Goal: Check status

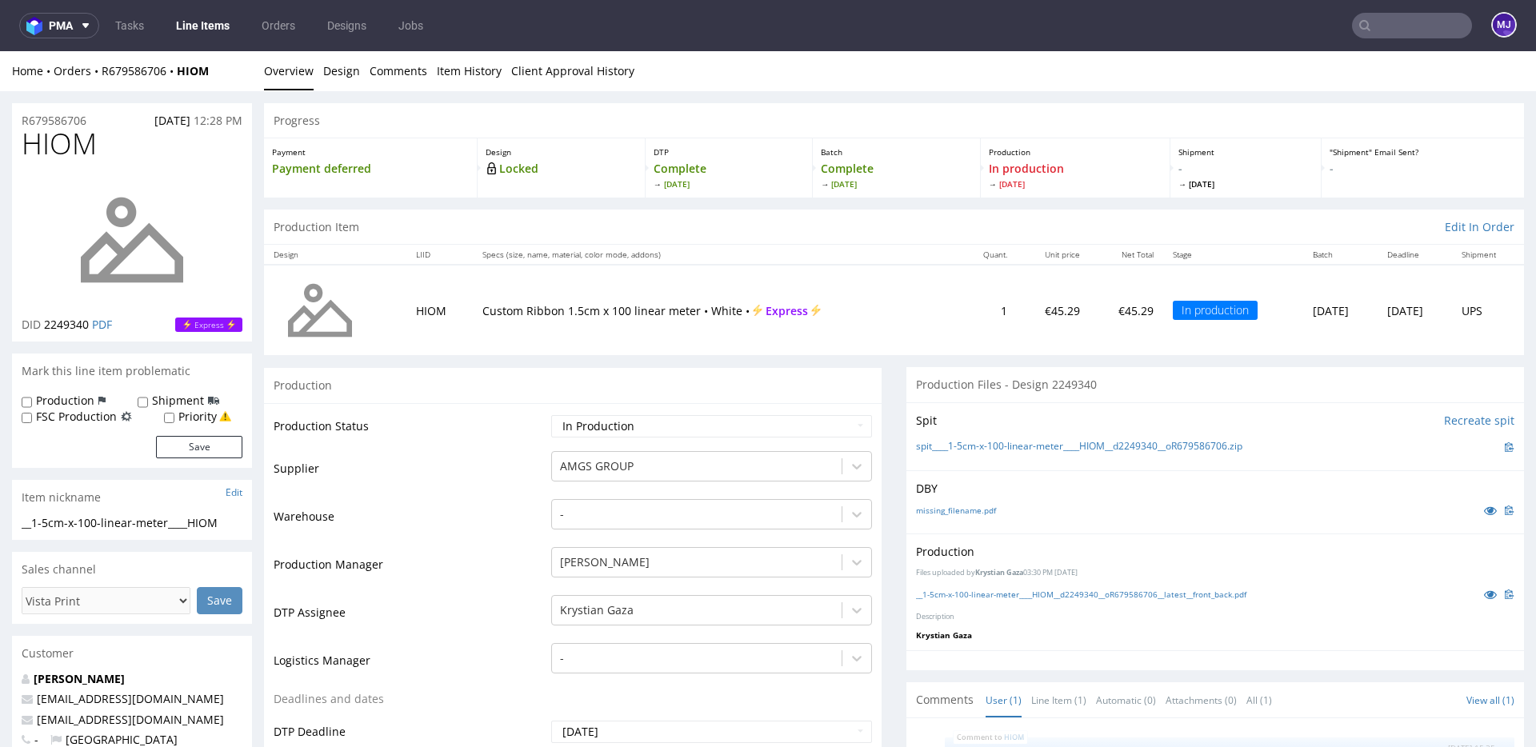
click at [897, 78] on div "Home Orders R679586706 HIOM Overview Design Comments Item History Client Approv…" at bounding box center [768, 71] width 1536 height 40
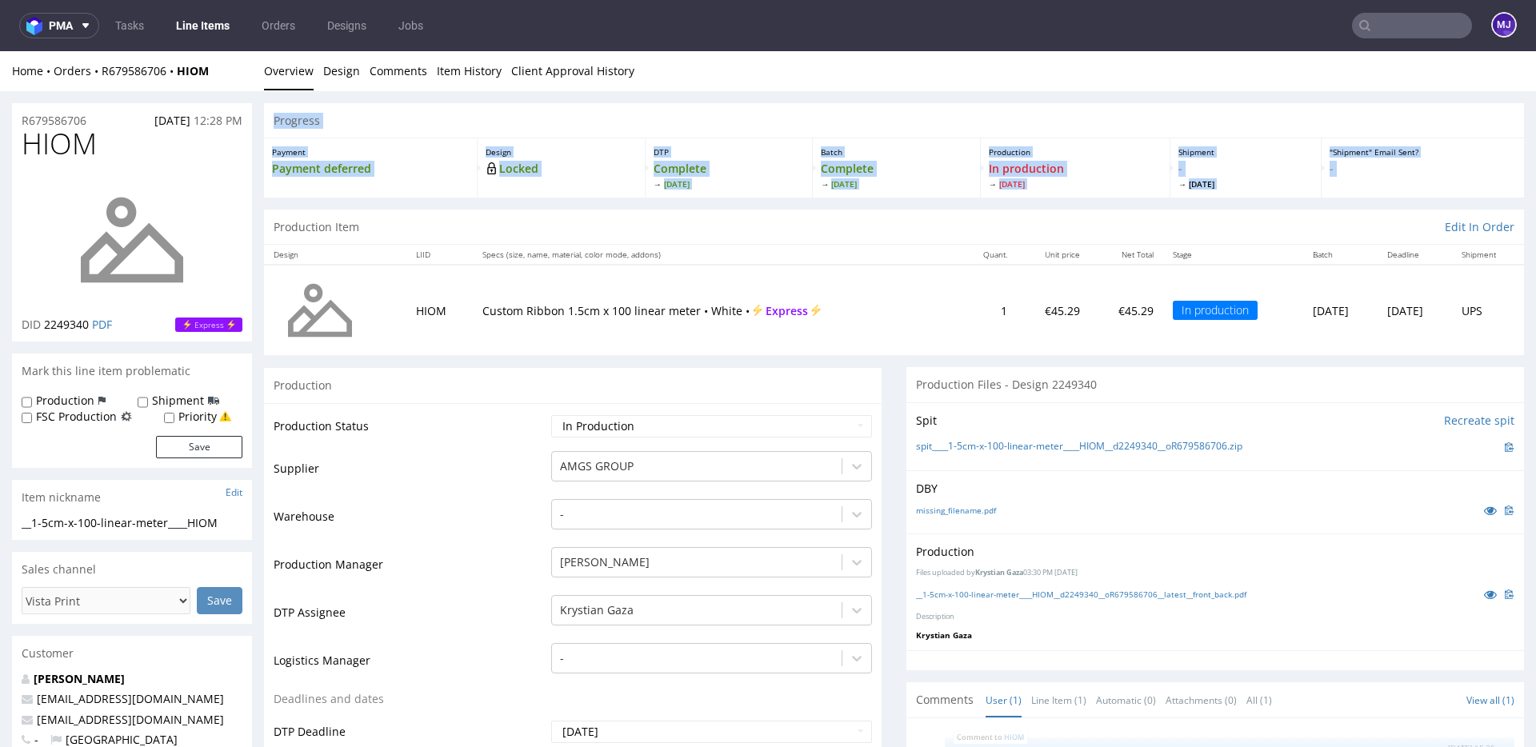
drag, startPoint x: 270, startPoint y: 106, endPoint x: 816, endPoint y: 214, distance: 556.9
click at [929, 192] on div "Batch Complete Thu 21 Aug" at bounding box center [896, 167] width 167 height 59
drag, startPoint x: 1365, startPoint y: 181, endPoint x: 302, endPoint y: 126, distance: 1064.4
click at [302, 126] on section "Progress Payment Payment deferred Design Locked DTP Complete Wed 20 Aug Batch C…" at bounding box center [894, 150] width 1260 height 94
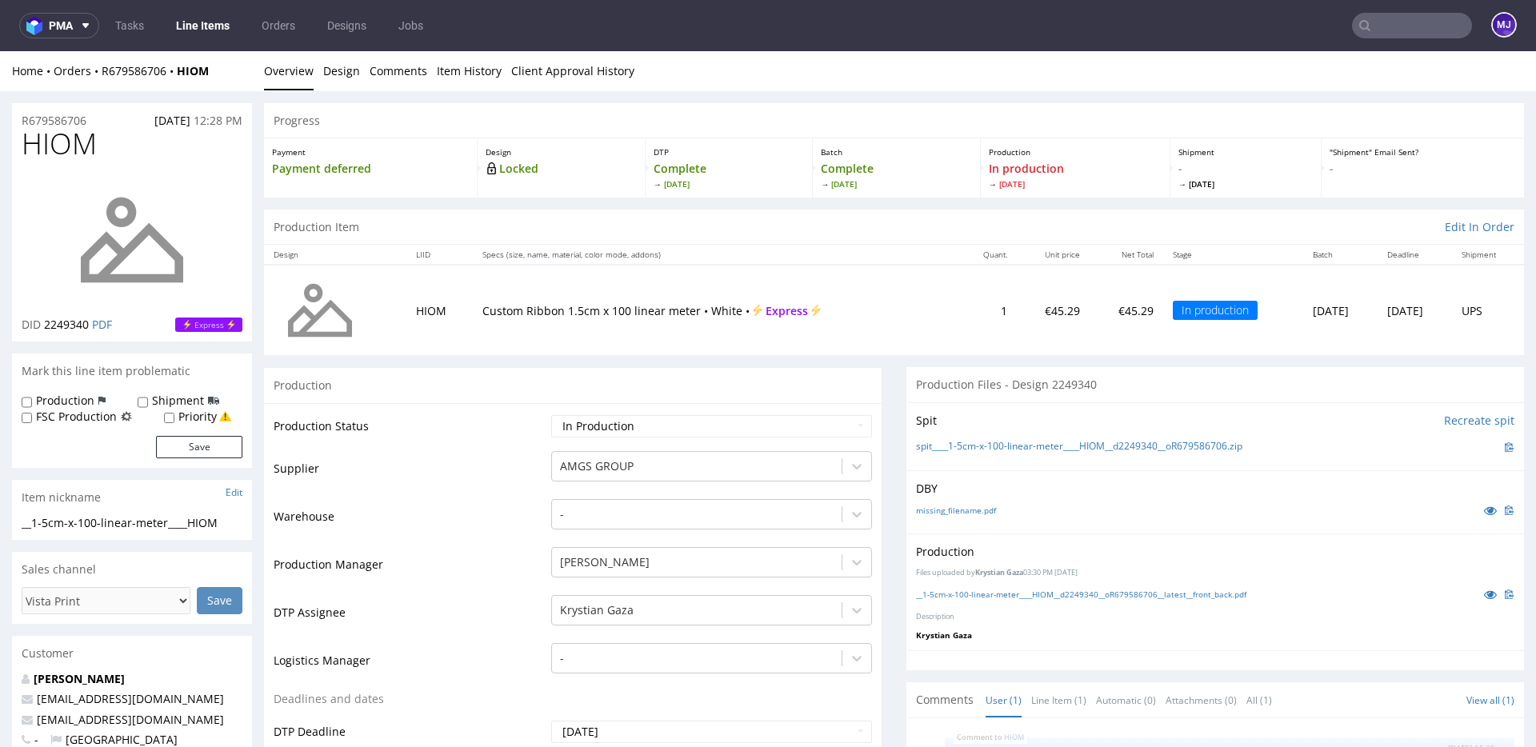
click at [289, 122] on div "Progress" at bounding box center [894, 120] width 1260 height 35
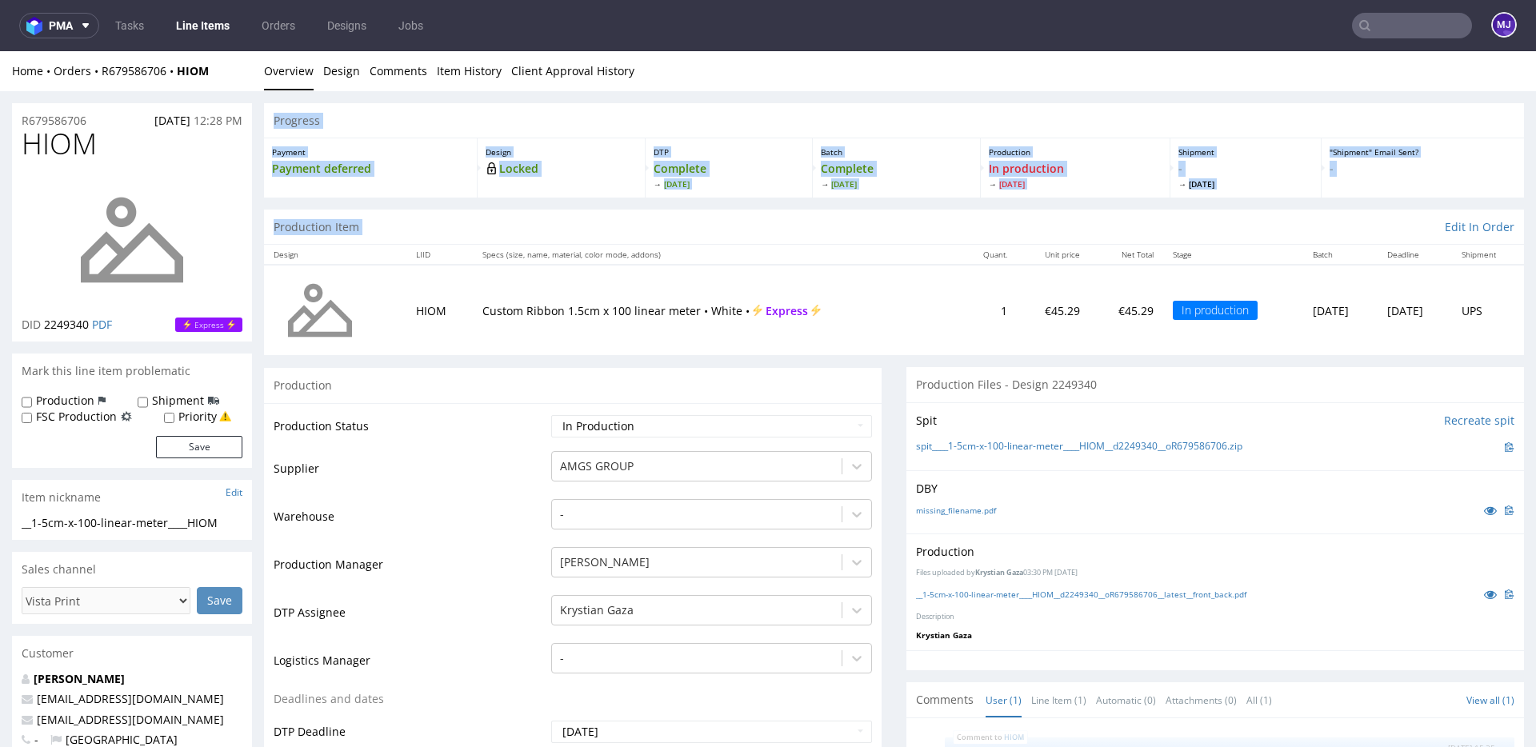
drag, startPoint x: 289, startPoint y: 122, endPoint x: 761, endPoint y: 221, distance: 482.2
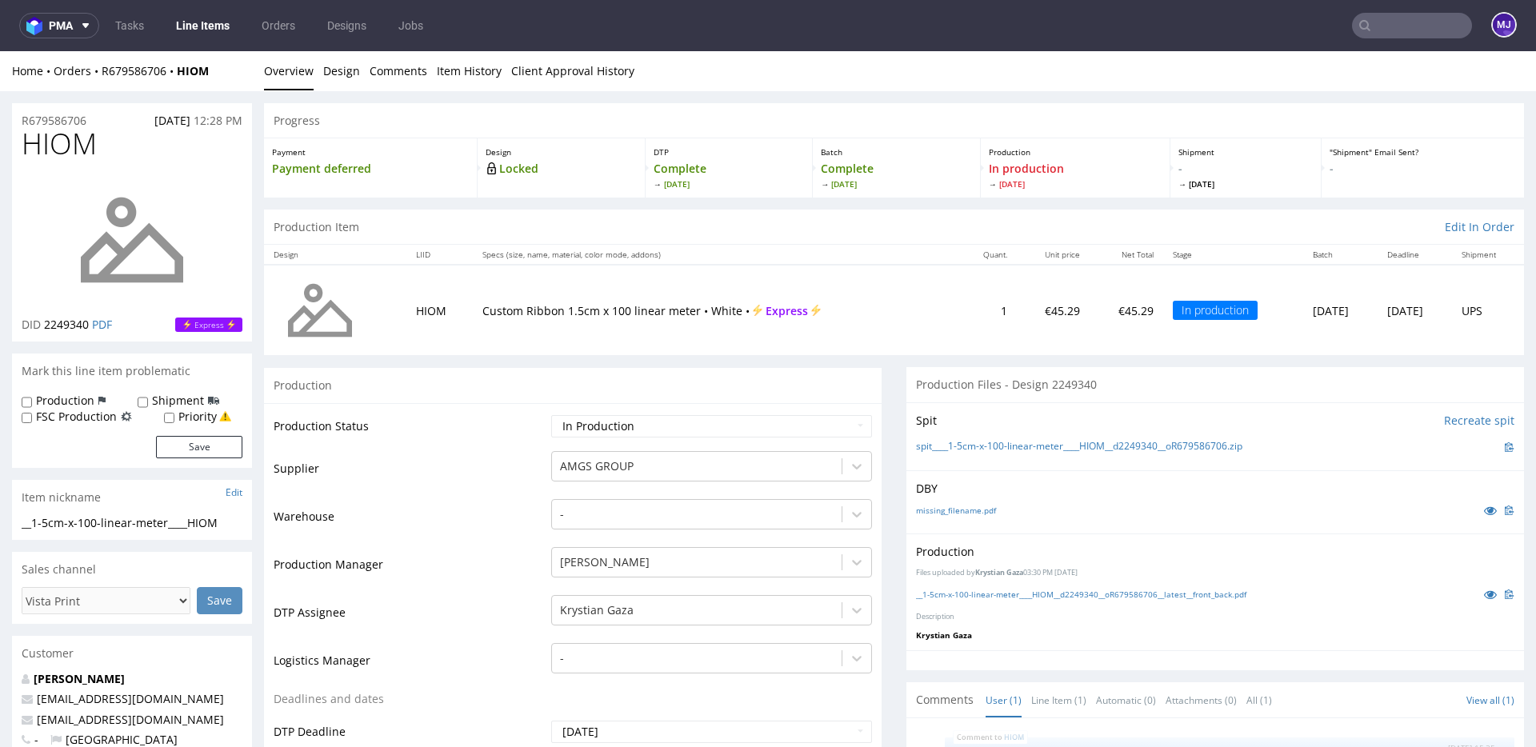
click at [763, 222] on div "Production Item Edit In Order" at bounding box center [894, 227] width 1260 height 35
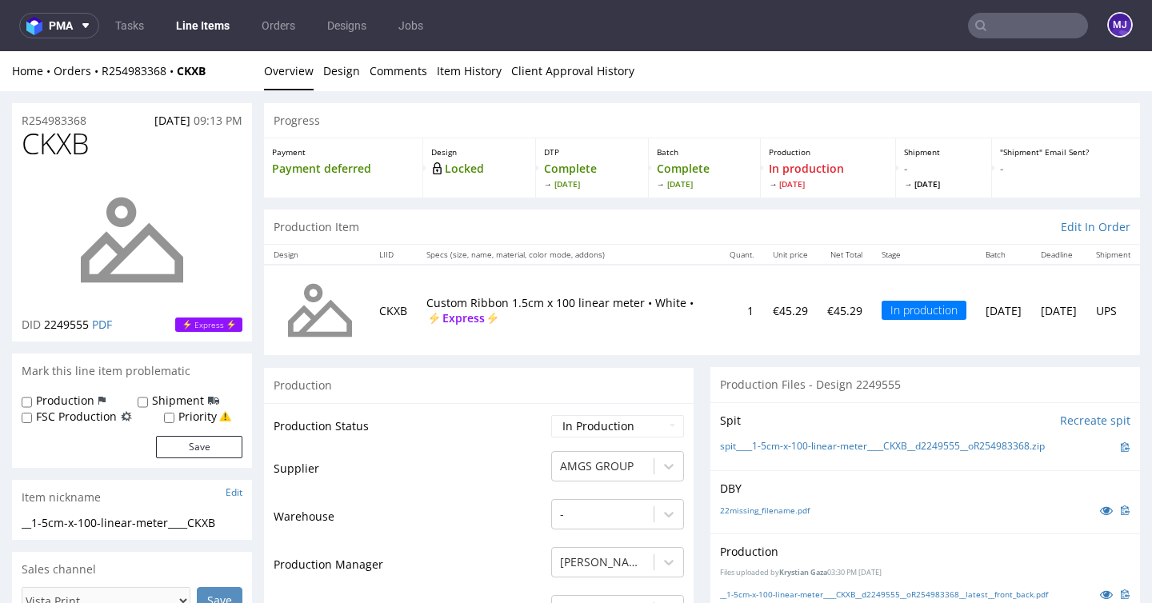
click at [461, 423] on td "Production Status" at bounding box center [411, 432] width 274 height 36
click at [474, 378] on div "Production" at bounding box center [479, 385] width 430 height 36
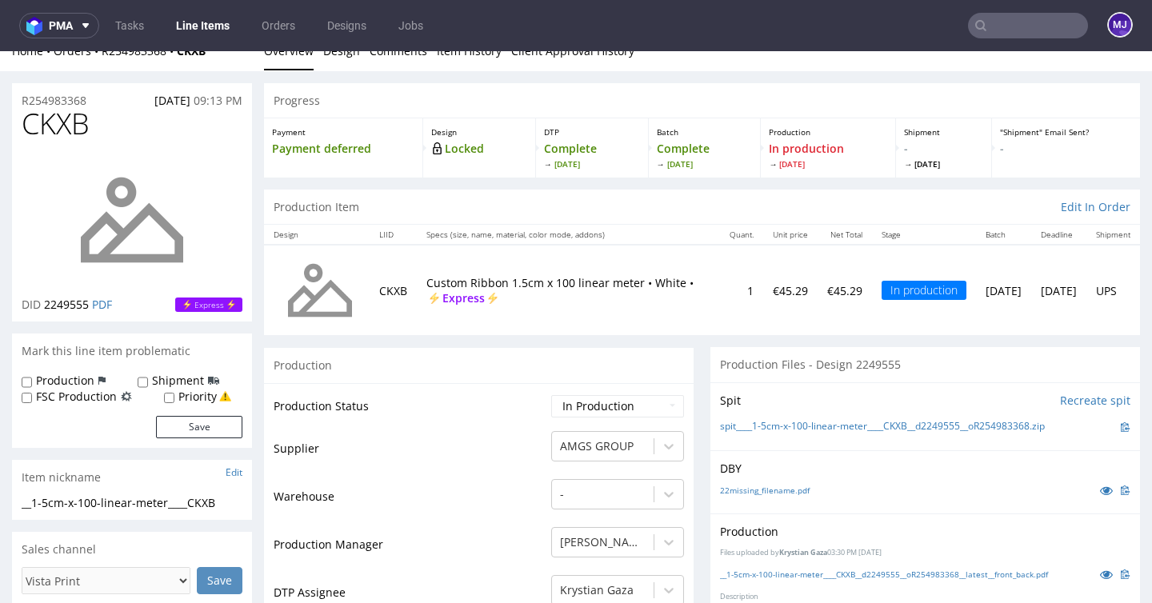
drag, startPoint x: 474, startPoint y: 378, endPoint x: 451, endPoint y: 74, distance: 304.8
click at [474, 378] on div "Production" at bounding box center [479, 365] width 430 height 36
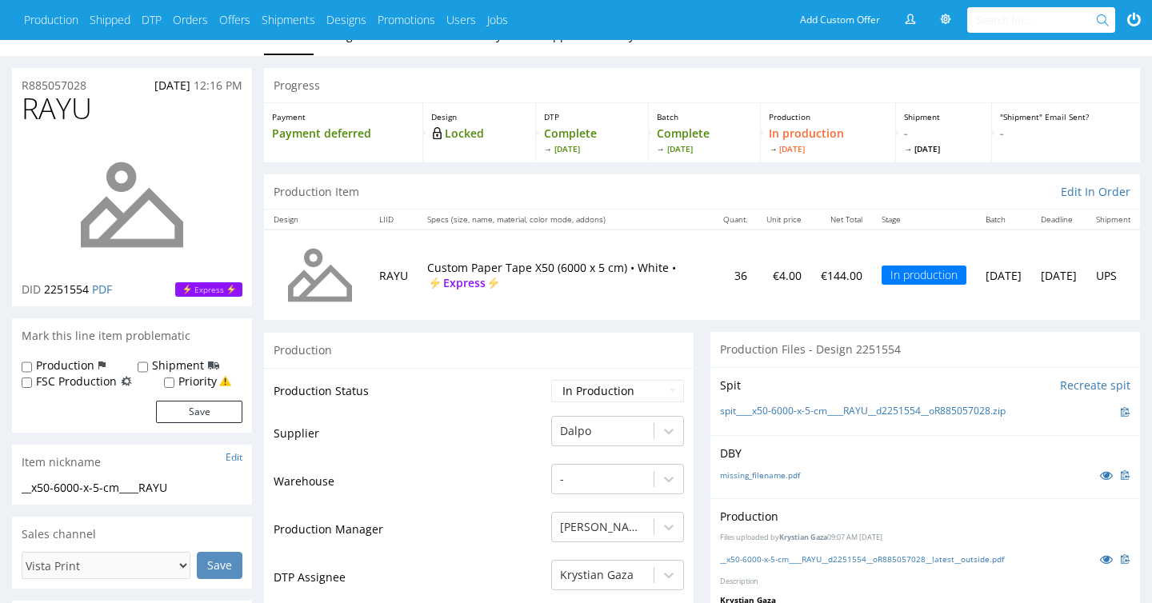
scroll to position [22, 0]
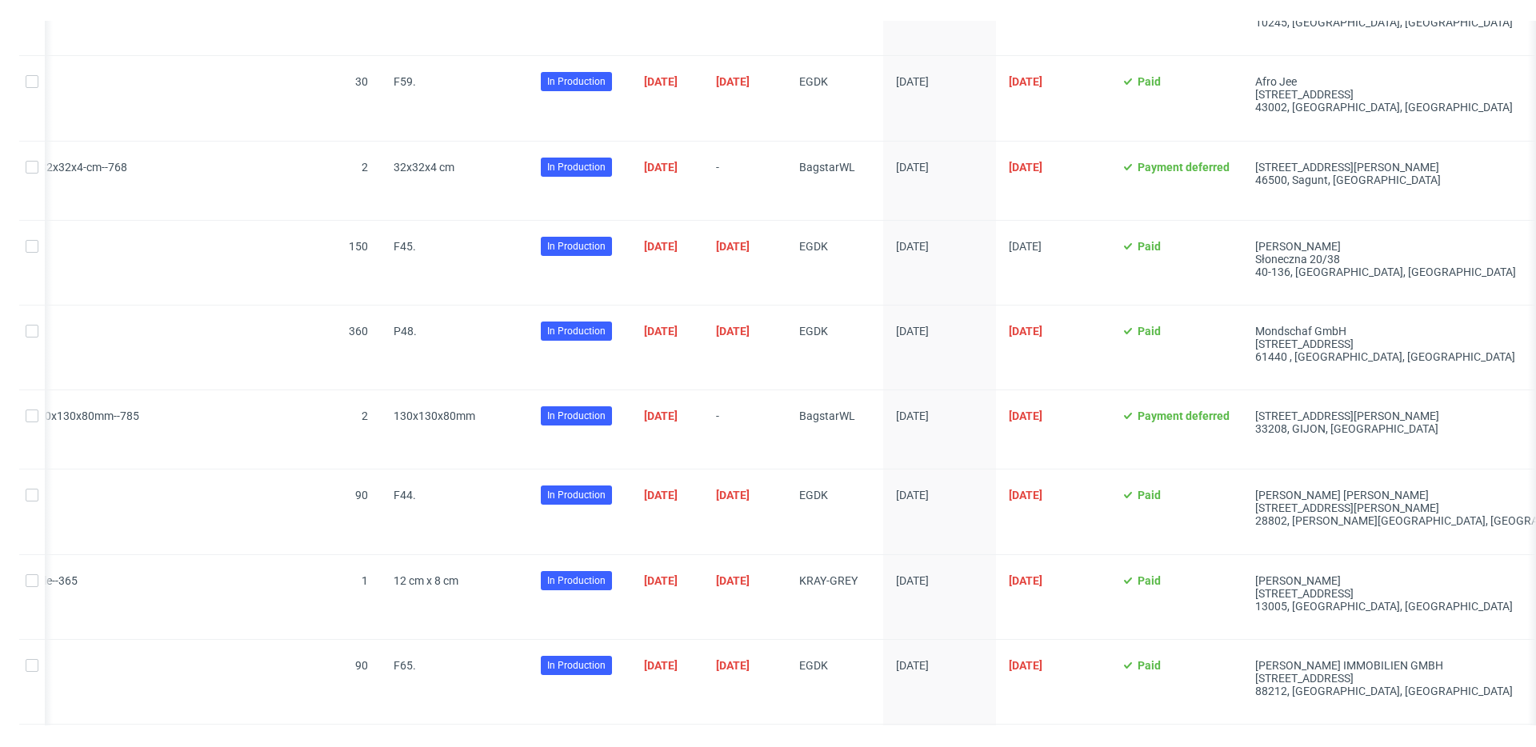
scroll to position [3919, 0]
